Goal: Use online tool/utility: Use online tool/utility

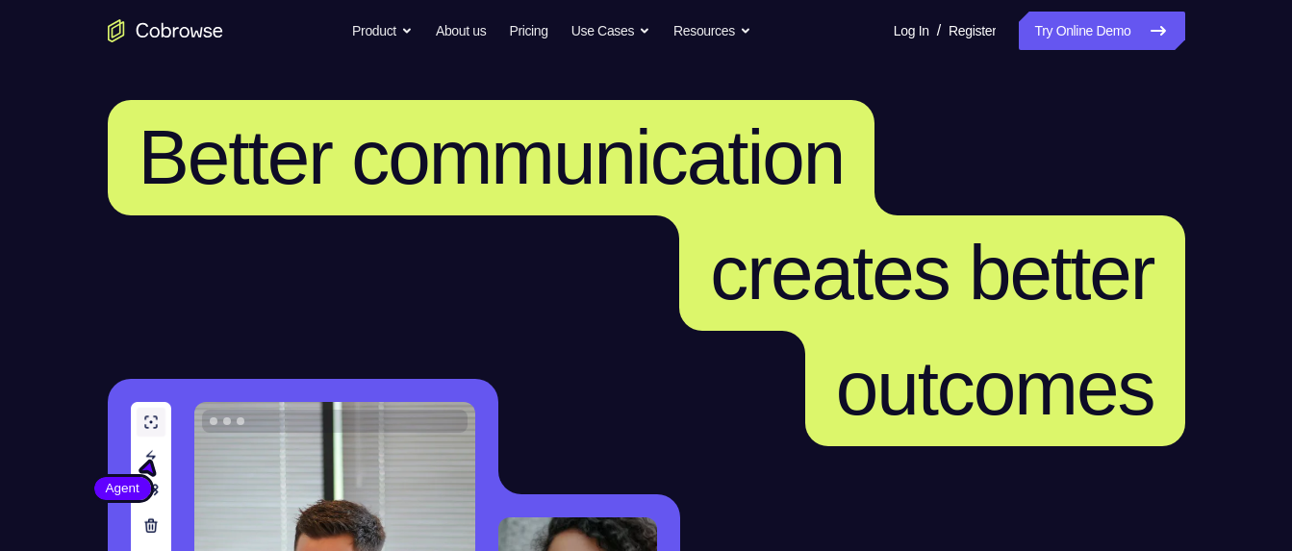
click at [1119, 28] on link "Try Online Demo" at bounding box center [1100, 31] width 165 height 38
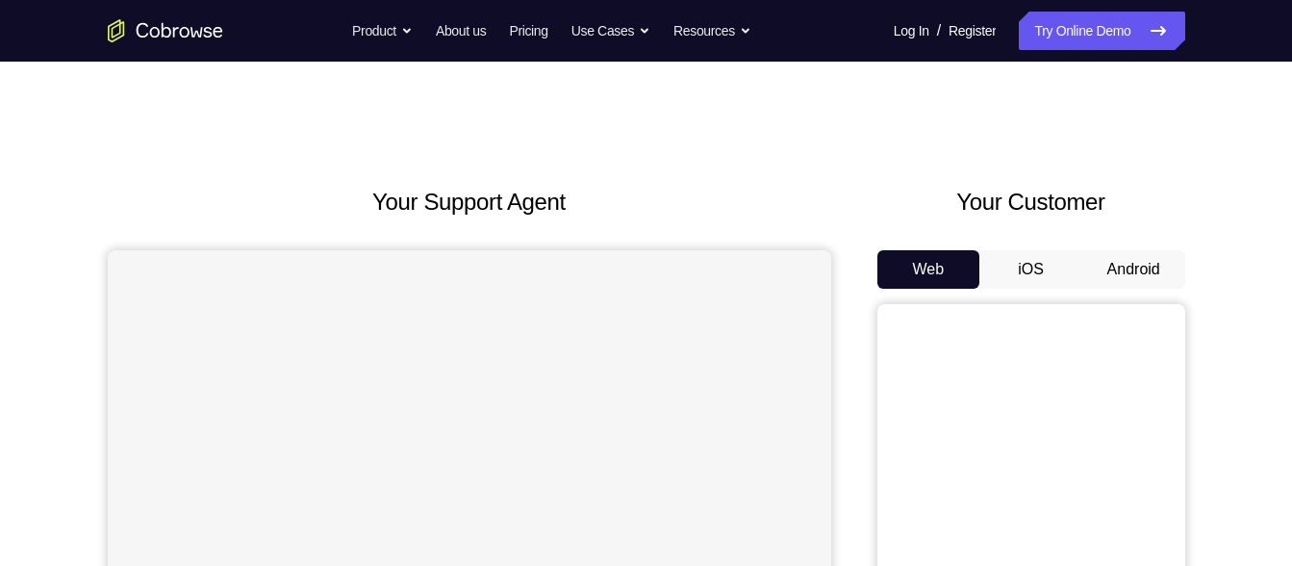
click at [1117, 277] on button "Android" at bounding box center [1133, 269] width 103 height 38
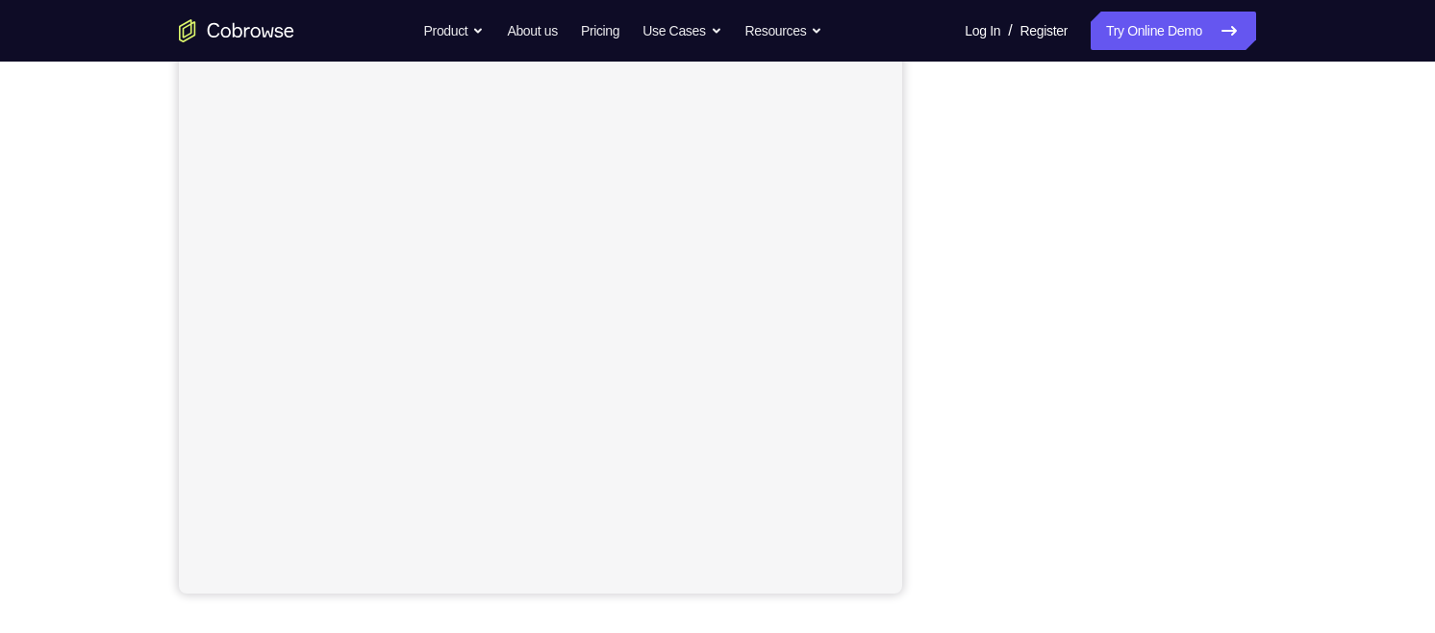
scroll to position [300, 0]
